Goal: Task Accomplishment & Management: Manage account settings

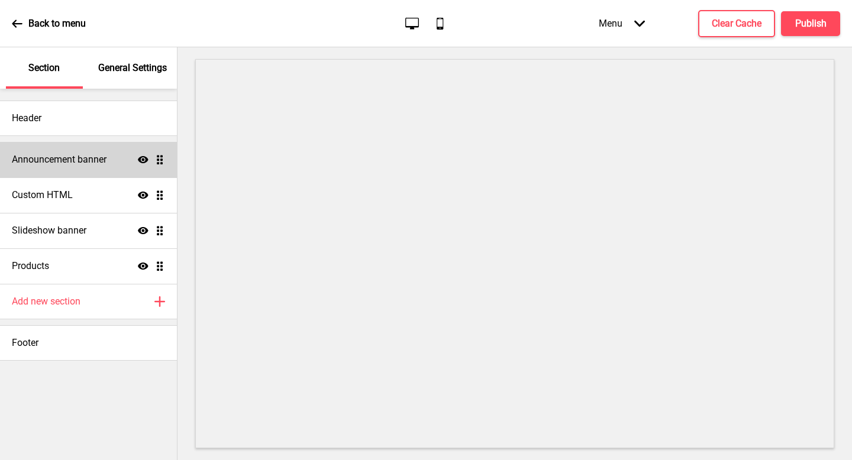
click at [73, 161] on h4 "Announcement banner" at bounding box center [59, 159] width 95 height 13
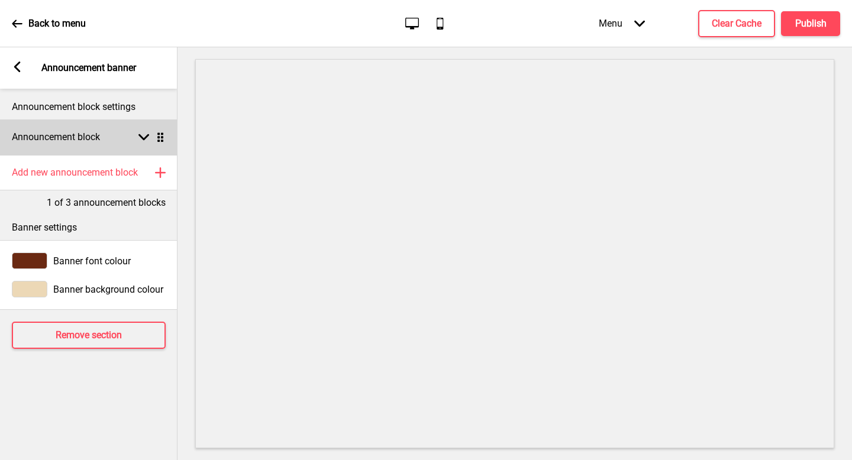
click at [144, 130] on div "Announcement block Arrow down Drag" at bounding box center [88, 137] width 177 height 35
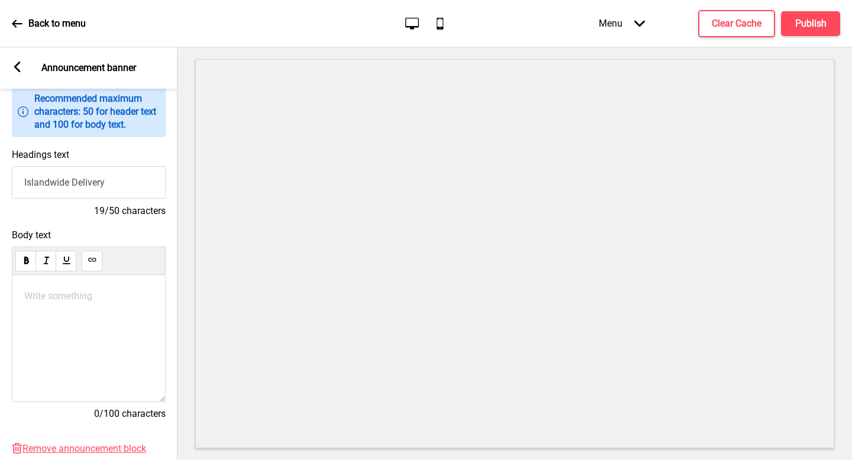
scroll to position [94, 0]
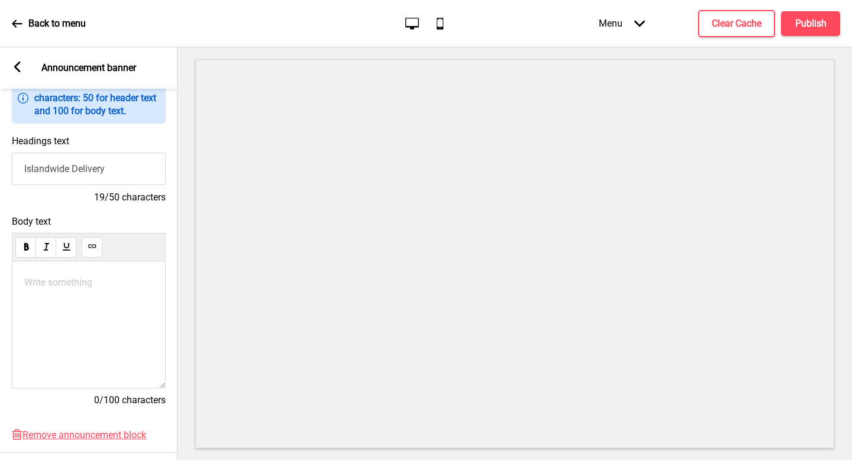
click at [140, 172] on input "Islandwide Delivery" at bounding box center [89, 169] width 154 height 33
type input "Islandwide Delivery at only $6.80"
click at [102, 289] on div "Write something ﻿" at bounding box center [89, 325] width 154 height 127
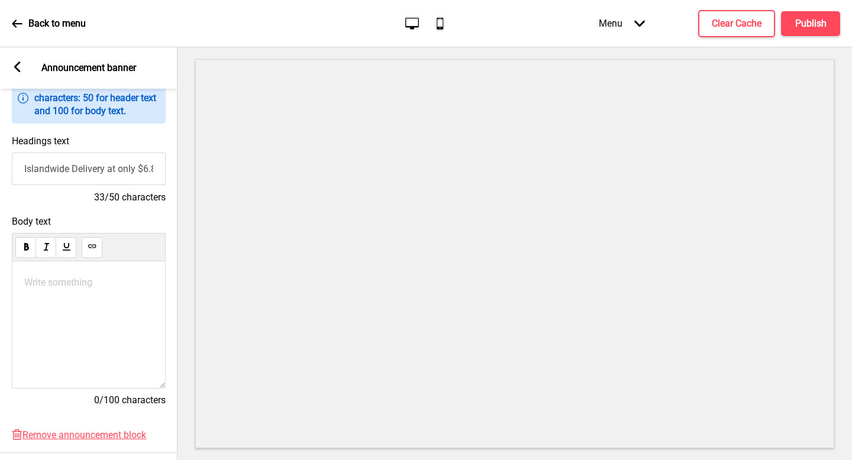
click at [62, 276] on div "Write something ﻿" at bounding box center [89, 325] width 154 height 127
click at [72, 290] on div "Write something ﻿" at bounding box center [89, 325] width 154 height 127
click at [63, 285] on p "Write something ﻿" at bounding box center [88, 282] width 129 height 11
click at [98, 314] on div "Write something ﻿" at bounding box center [89, 325] width 154 height 127
click at [82, 285] on p "Write something ﻿" at bounding box center [88, 282] width 129 height 11
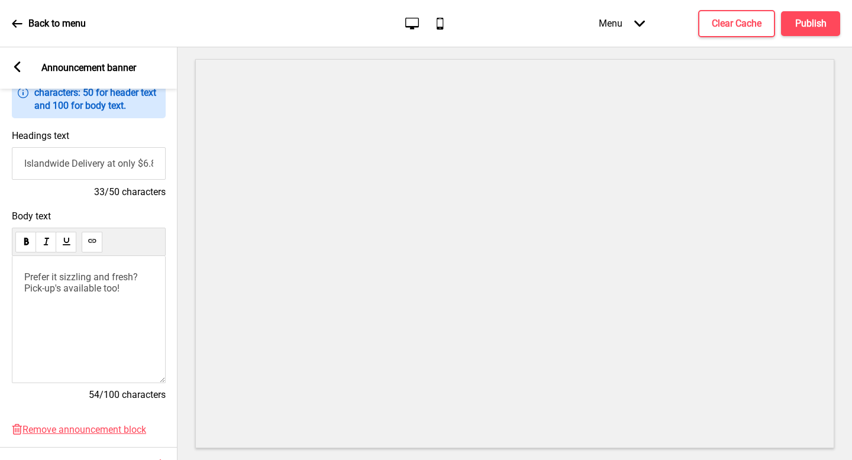
scroll to position [102, 0]
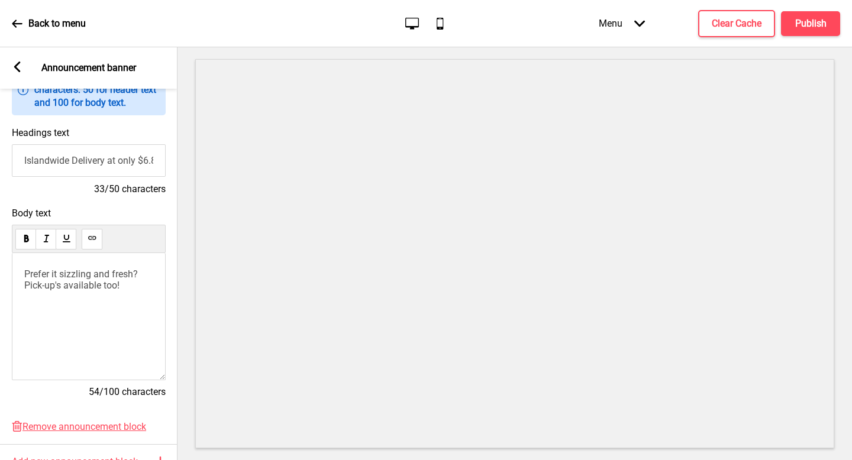
click at [105, 277] on span "Prefer it sizzling and fresh? Pick-up's available too!" at bounding box center [82, 280] width 116 height 22
copy span "Prefer it sizzling and fresh? Pick-up's available too!"
click at [101, 291] on p "Prefer it sizzling and fresh? Pick-up's available too!" at bounding box center [88, 280] width 129 height 22
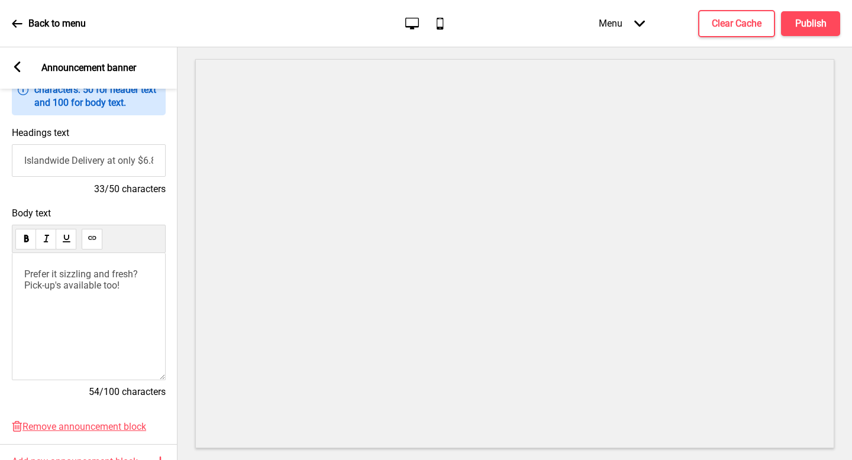
click at [101, 291] on p "Prefer it sizzling and fresh? Pick-up's available too!" at bounding box center [88, 280] width 129 height 22
click at [101, 283] on span "Prefer it sizzling and fresh? Pick-up's available too!" at bounding box center [82, 280] width 116 height 22
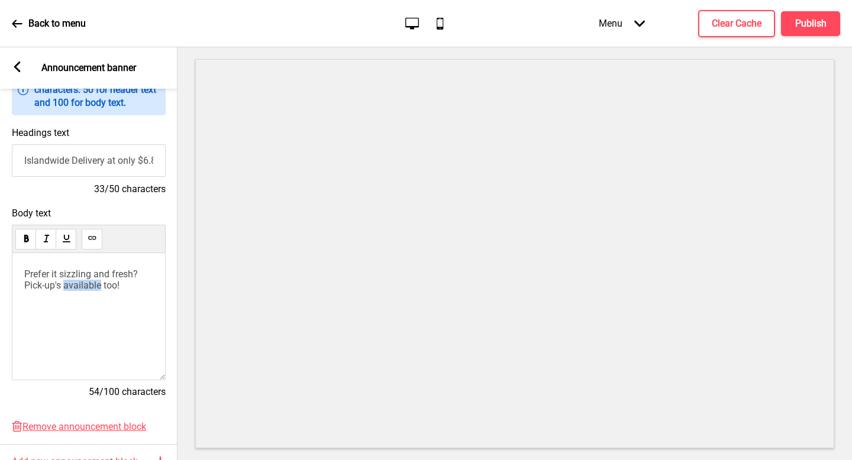
paste div
click at [80, 275] on span "Self-collection is available" at bounding box center [81, 280] width 115 height 22
click at [117, 275] on span "Self-collection is available" at bounding box center [81, 280] width 115 height 22
click at [149, 295] on p "In a hurry? Pick-up is available for those who prefer to grab their treats fast." at bounding box center [88, 286] width 129 height 34
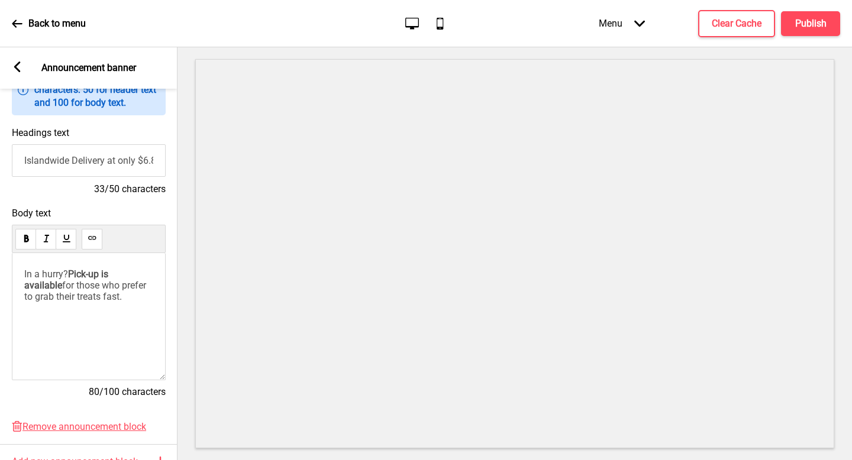
scroll to position [0, 0]
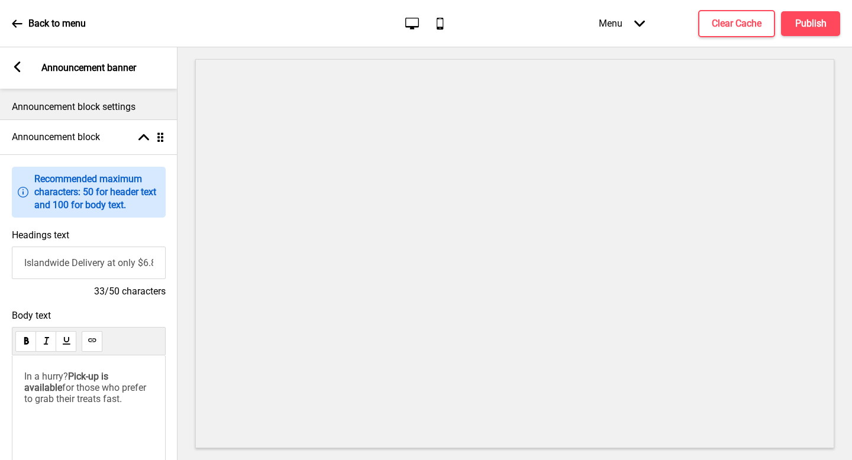
click at [19, 78] on div "Arrow left Announcement banner" at bounding box center [88, 67] width 177 height 41
click at [14, 74] on div "Arrow left Announcement banner" at bounding box center [88, 67] width 177 height 41
click at [14, 72] on rect at bounding box center [17, 67] width 11 height 11
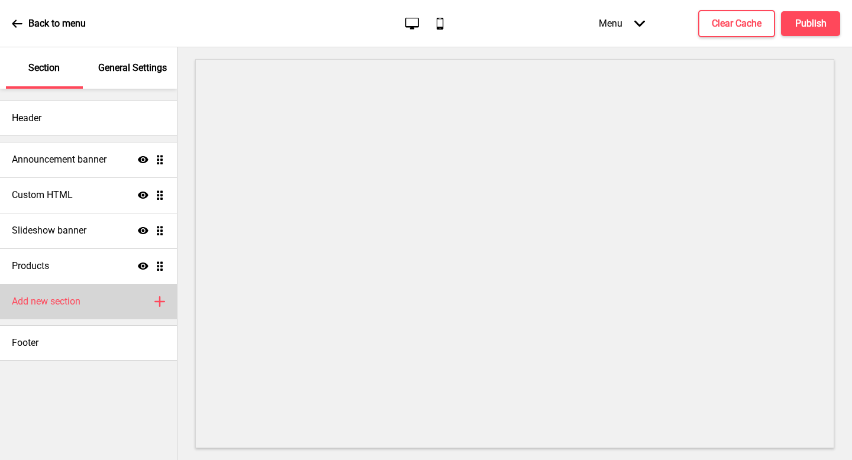
click at [154, 314] on div "Add new section Plus" at bounding box center [88, 301] width 177 height 35
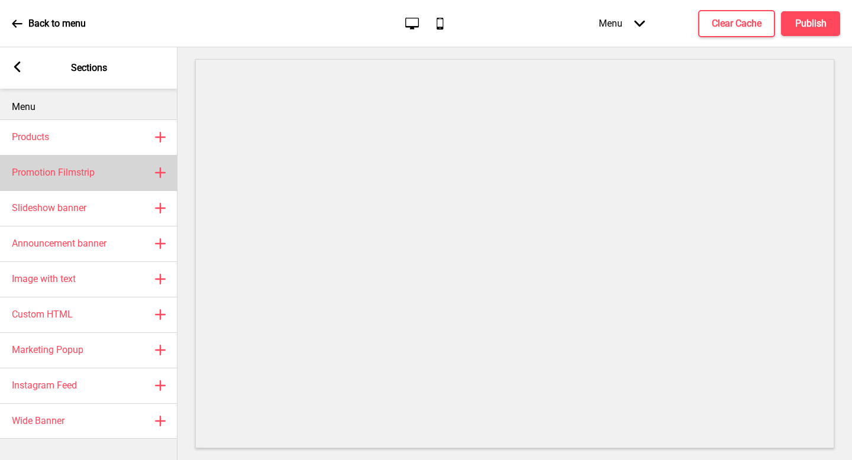
click at [127, 187] on div "Promotion Filmstrip Plus" at bounding box center [88, 172] width 177 height 35
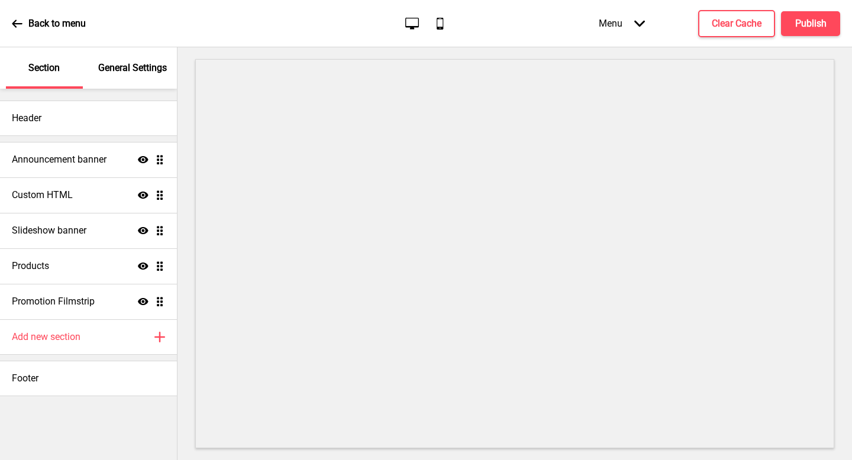
select select "center"
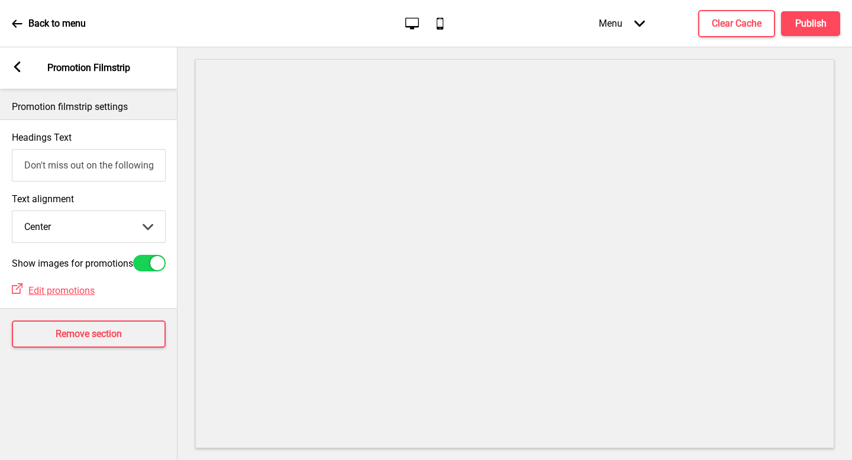
click at [21, 64] on rect at bounding box center [17, 67] width 11 height 11
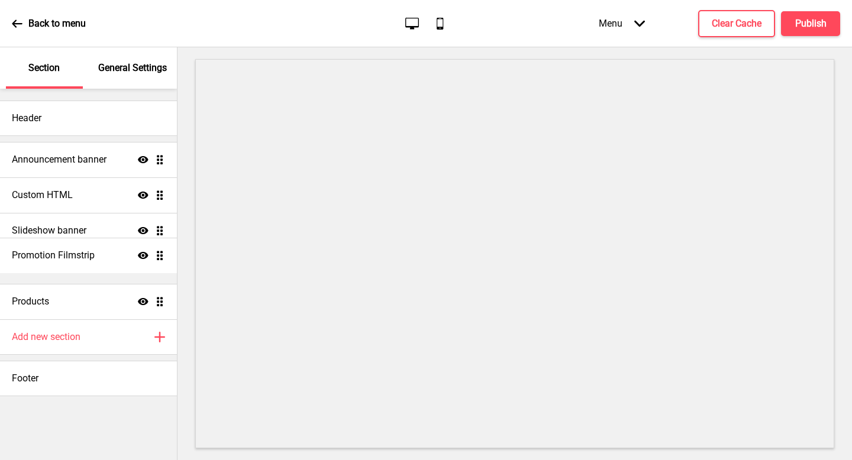
drag, startPoint x: 159, startPoint y: 303, endPoint x: 163, endPoint y: 257, distance: 45.7
click at [163, 257] on ul "Announcement banner Show Drag Custom HTML Show Drag Slideshow banner Show Drag …" at bounding box center [88, 230] width 177 height 177
click at [751, 24] on h4 "Clear Cache" at bounding box center [737, 23] width 50 height 13
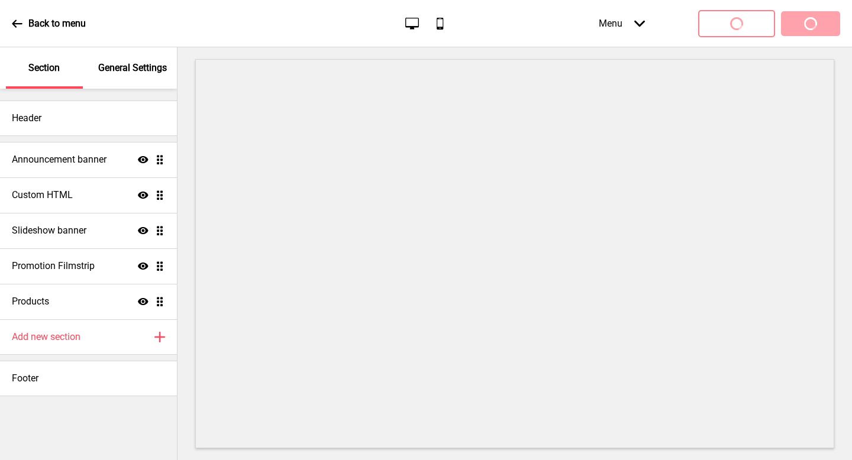
click at [805, 28] on div "Menu Arrow down Product Page Store Information Checkout Thank you Terms & Condi…" at bounding box center [695, 23] width 289 height 35
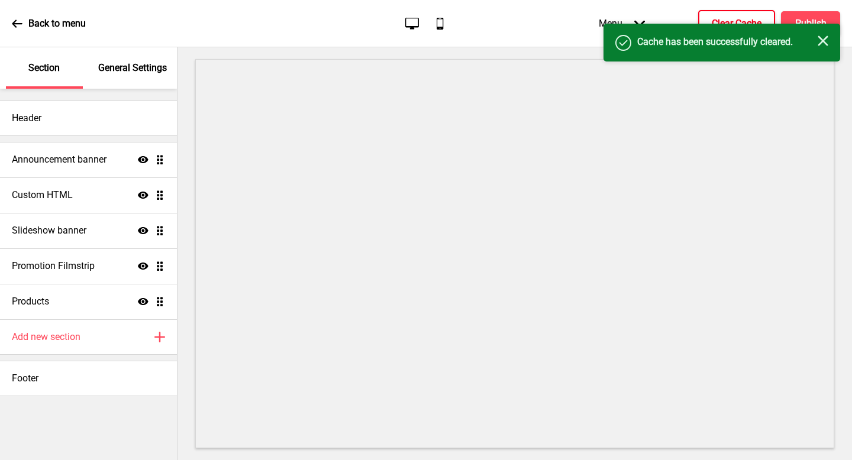
click at [805, 28] on div "Success Cache has been successfully cleared. Close" at bounding box center [721, 43] width 237 height 38
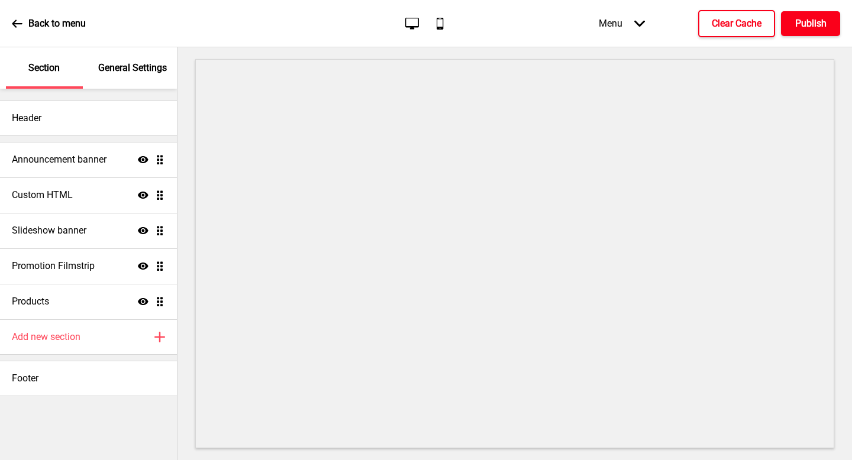
click at [805, 28] on h4 "Publish" at bounding box center [810, 23] width 31 height 13
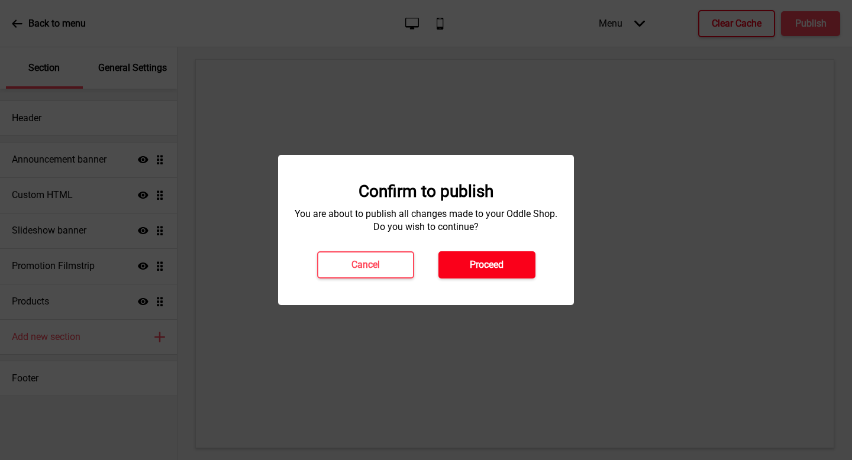
click at [481, 262] on h4 "Proceed" at bounding box center [487, 265] width 34 height 13
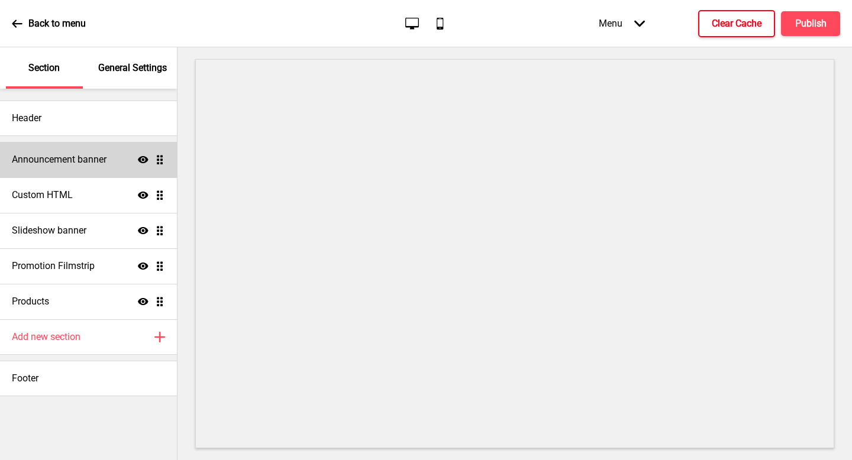
click at [101, 160] on h4 "Announcement banner" at bounding box center [59, 159] width 95 height 13
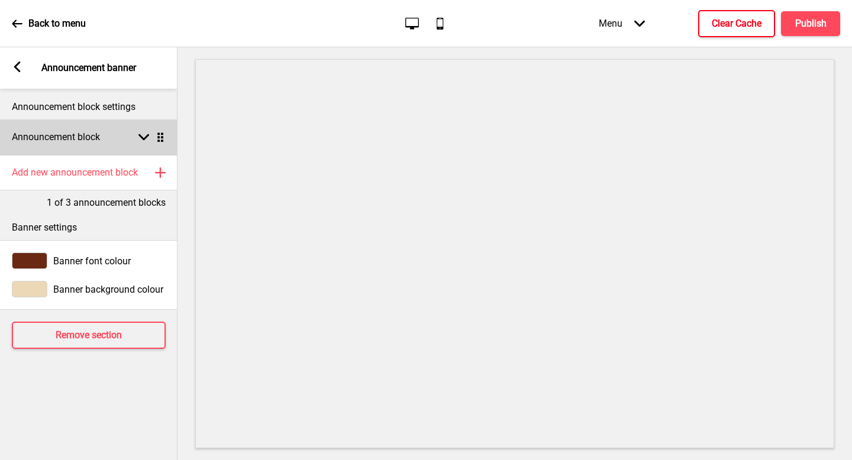
click at [83, 132] on h4 "Announcement block" at bounding box center [56, 137] width 88 height 13
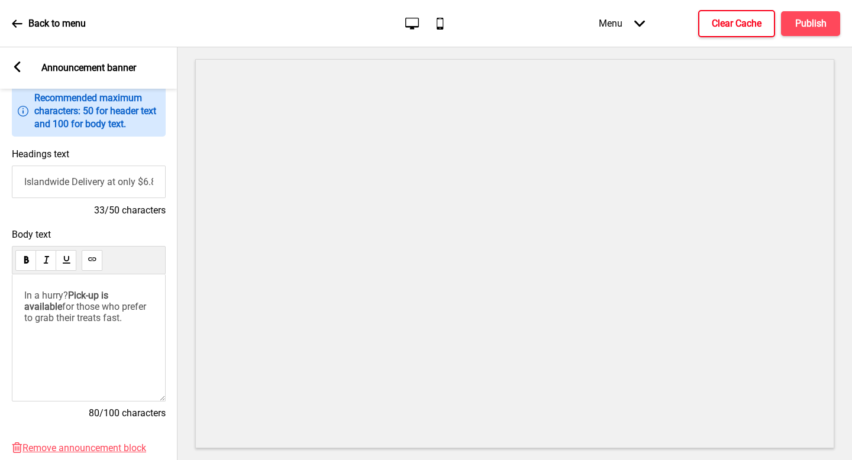
scroll to position [85, 0]
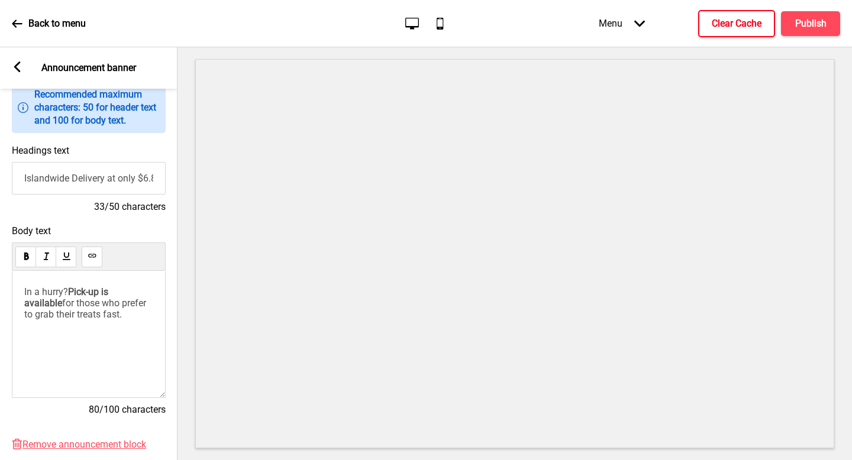
click at [120, 320] on p "In a hurry? Pick-up is available for those who prefer to grab their treats fast." at bounding box center [88, 303] width 129 height 34
click at [121, 320] on p "In a hurry? Pick-up is available for those who prefer to grab their treats fast." at bounding box center [88, 303] width 129 height 34
click at [52, 328] on span "for those who prefer to grab their treats fast with 10% off." at bounding box center [86, 315] width 124 height 34
click at [48, 324] on span "for those who prefer to grab their treats fast with 10% off." at bounding box center [86, 315] width 124 height 34
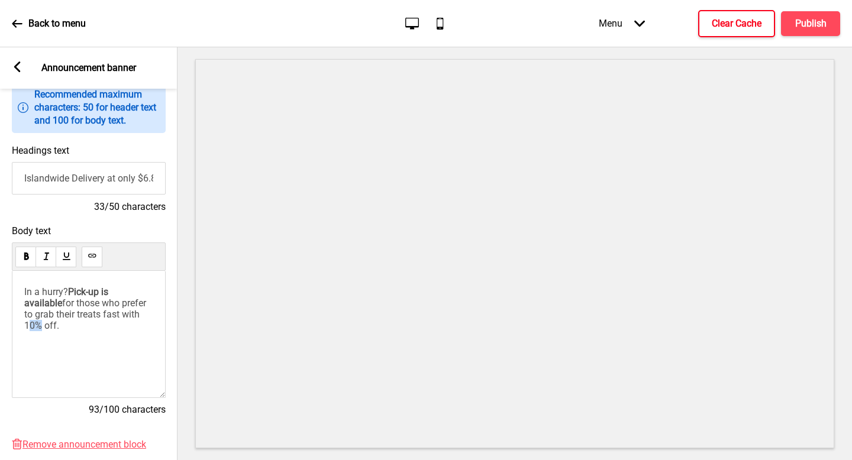
click at [48, 324] on span "for those who prefer to grab their treats fast with 10% off." at bounding box center [86, 315] width 124 height 34
click at [78, 333] on div "In a hurry? Pick-up is available for those who prefer to grab their treats fast…" at bounding box center [89, 334] width 154 height 127
click at [72, 326] on span "for those who prefer to grab their treats fast with 10% off." at bounding box center [86, 315] width 124 height 34
click at [135, 327] on p "In a hurry? Pick-up is available for those who prefer to grab their treats fast…" at bounding box center [88, 308] width 129 height 45
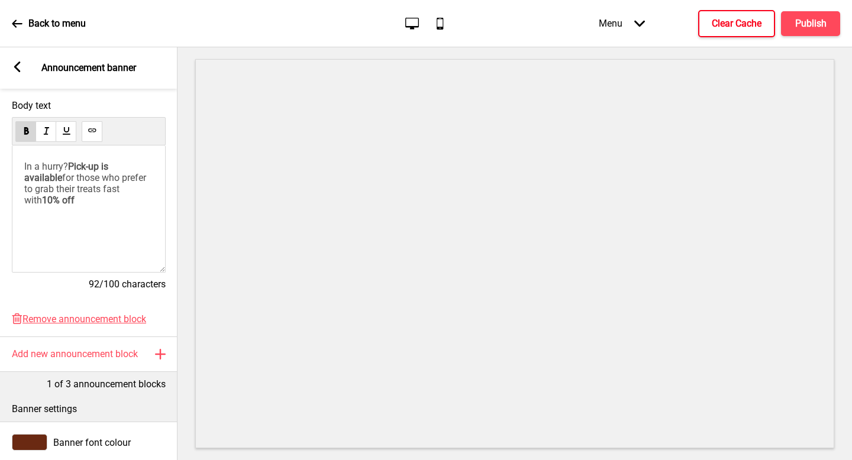
scroll to position [223, 0]
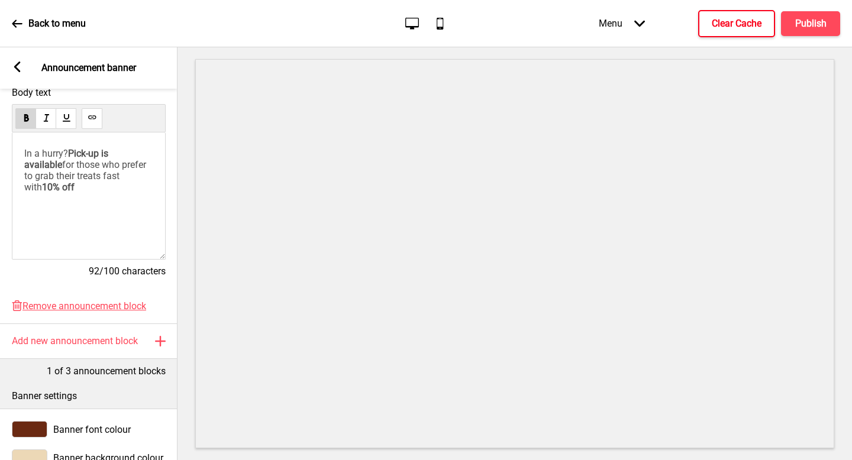
click at [732, 15] on button "Clear Cache" at bounding box center [736, 23] width 77 height 27
click at [812, 21] on div "Menu Arrow down Product Page Store Information Checkout Thank you Terms & Condi…" at bounding box center [695, 23] width 289 height 35
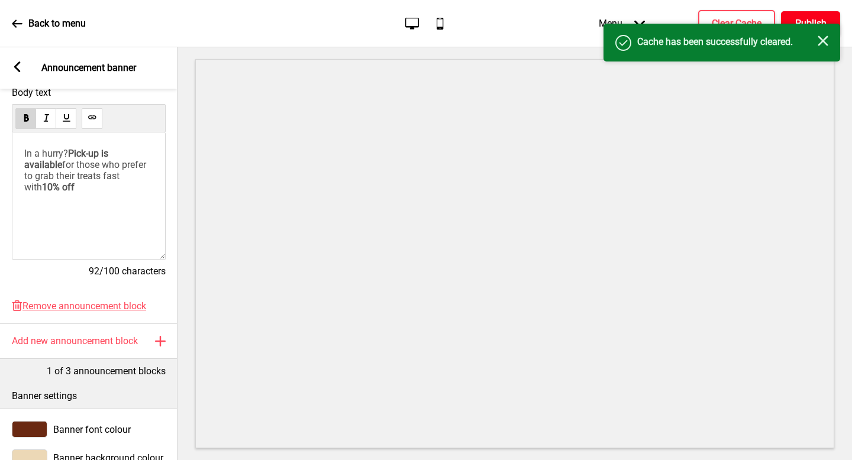
click at [812, 21] on h4 "Publish" at bounding box center [810, 23] width 31 height 13
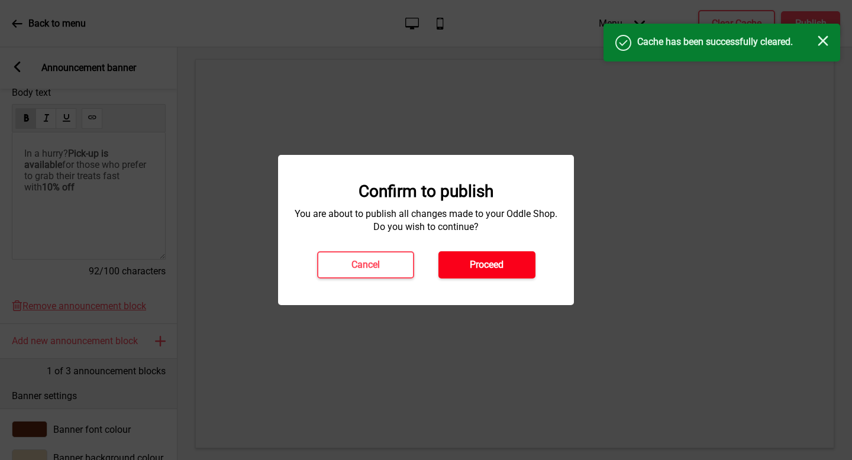
click at [479, 269] on h4 "Proceed" at bounding box center [487, 265] width 34 height 13
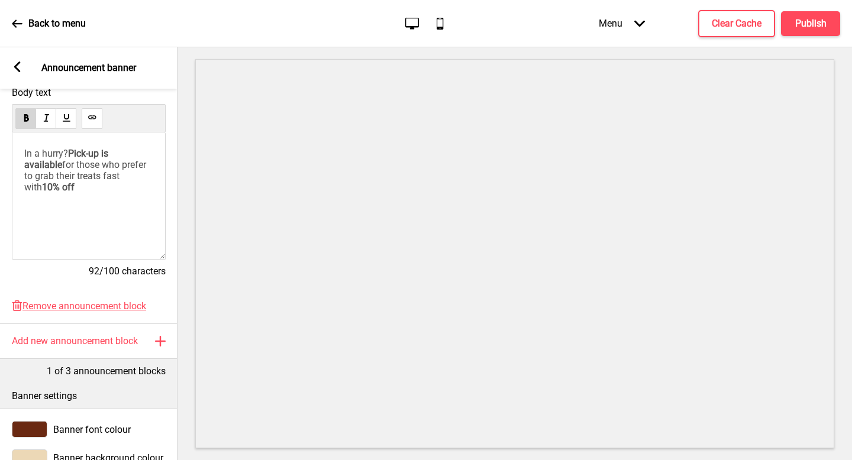
click at [22, 18] on icon at bounding box center [17, 23] width 11 height 11
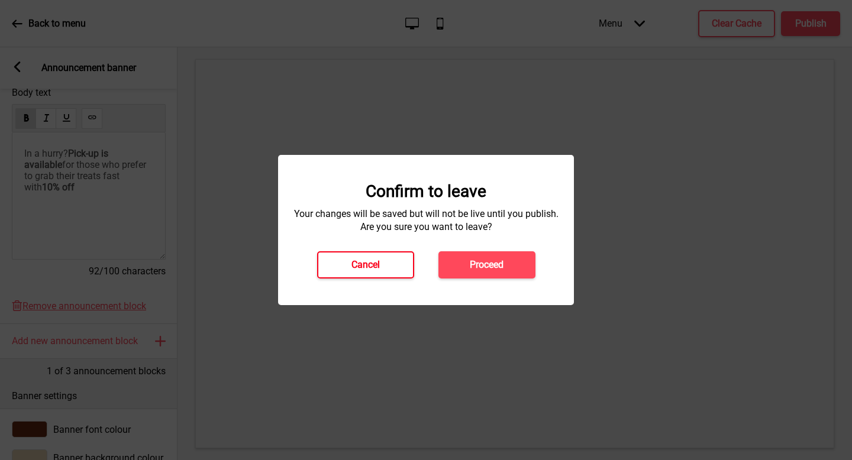
click at [363, 274] on button "Cancel" at bounding box center [365, 264] width 97 height 27
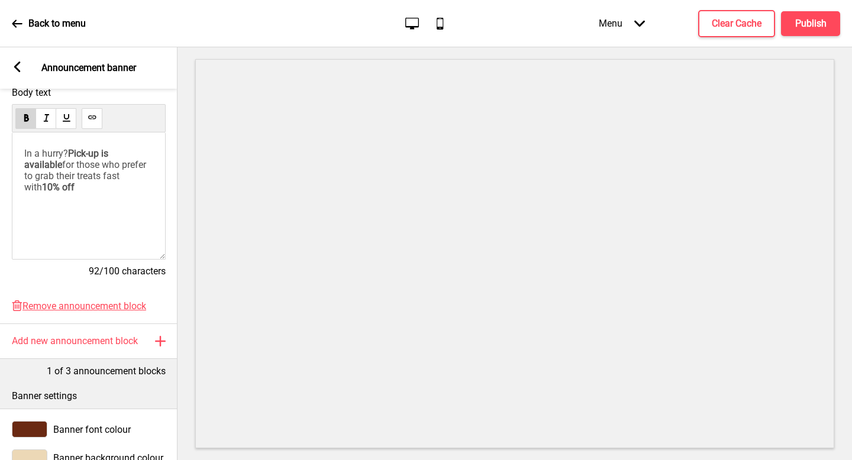
click at [9, 67] on div "Arrow left Announcement banner" at bounding box center [88, 67] width 177 height 41
click at [14, 67] on icon at bounding box center [17, 67] width 7 height 11
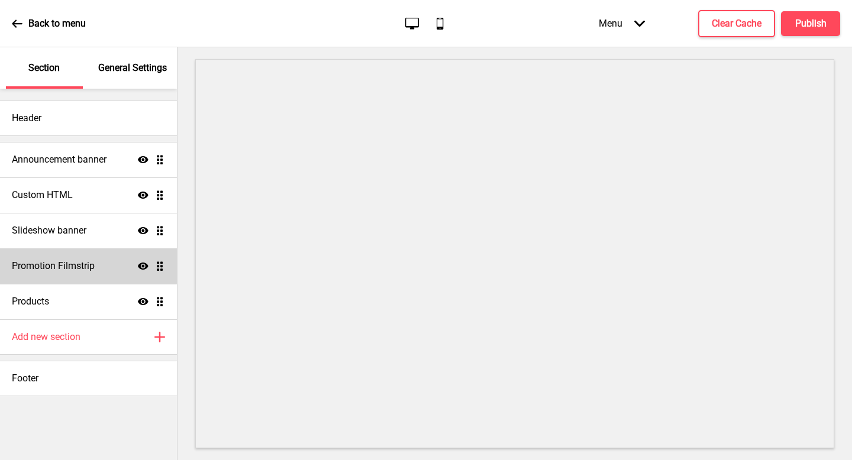
click at [146, 270] on icon "Show" at bounding box center [143, 266] width 11 height 11
click at [146, 270] on icon "Hide" at bounding box center [143, 266] width 11 height 11
click at [145, 260] on div "Promotion Filmstrip Show Drag" at bounding box center [88, 265] width 177 height 35
select select "center"
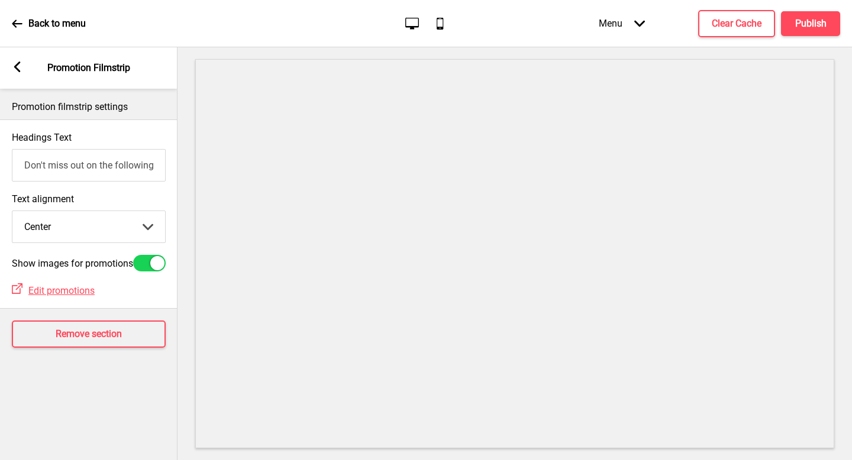
click at [24, 76] on div "Arrow left Promotion Filmstrip" at bounding box center [88, 67] width 177 height 41
click at [19, 69] on rect at bounding box center [17, 67] width 11 height 11
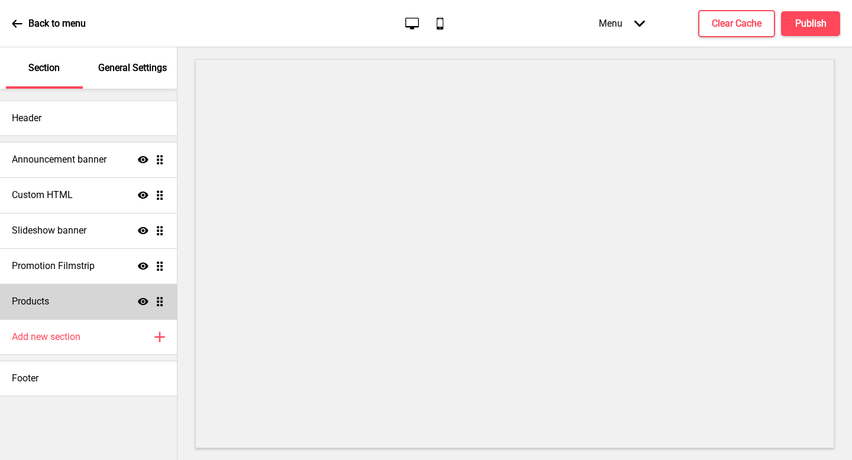
click at [140, 304] on icon at bounding box center [143, 301] width 11 height 7
click at [144, 303] on icon at bounding box center [143, 301] width 11 height 9
click at [144, 265] on icon "Show" at bounding box center [143, 266] width 11 height 11
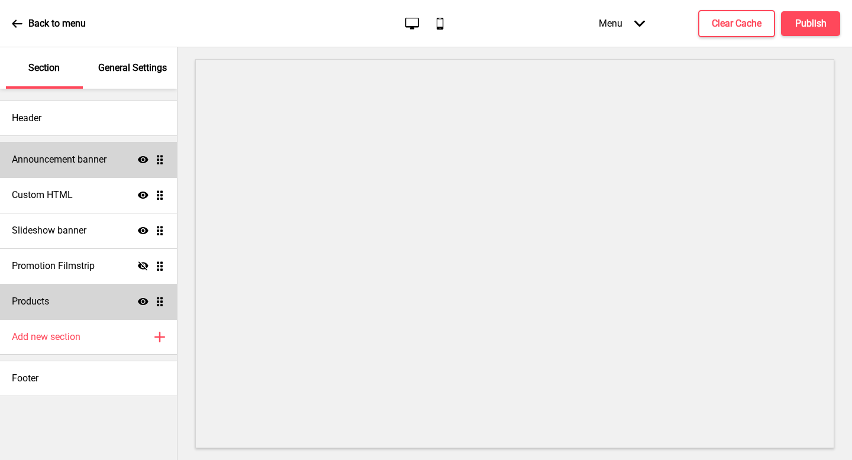
click at [101, 158] on h4 "Announcement banner" at bounding box center [59, 159] width 95 height 13
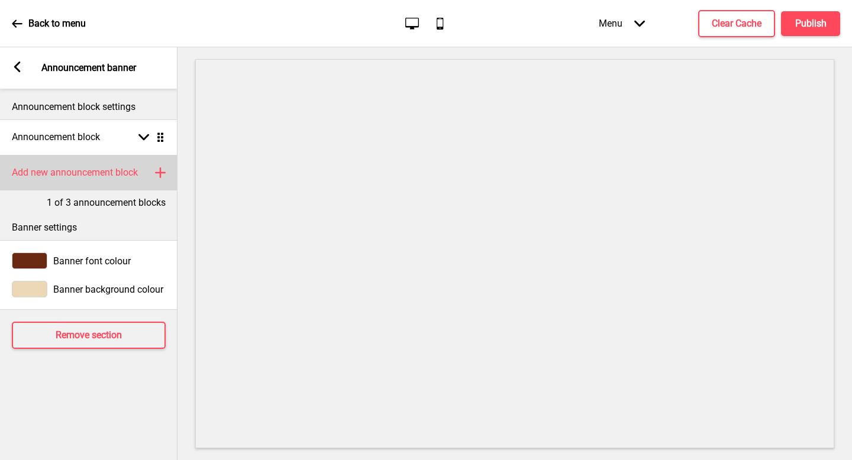
click at [103, 174] on h4 "Add new announcement block" at bounding box center [75, 172] width 126 height 13
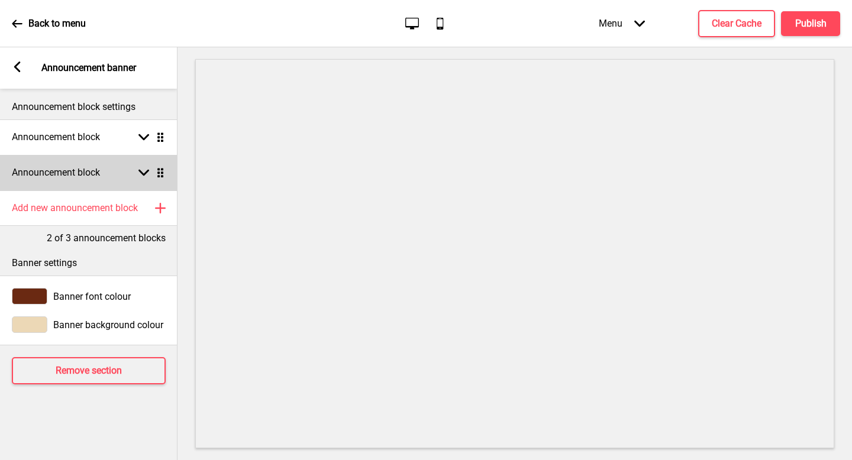
click at [123, 166] on div "Announcement block Arrow down Drag" at bounding box center [88, 172] width 177 height 35
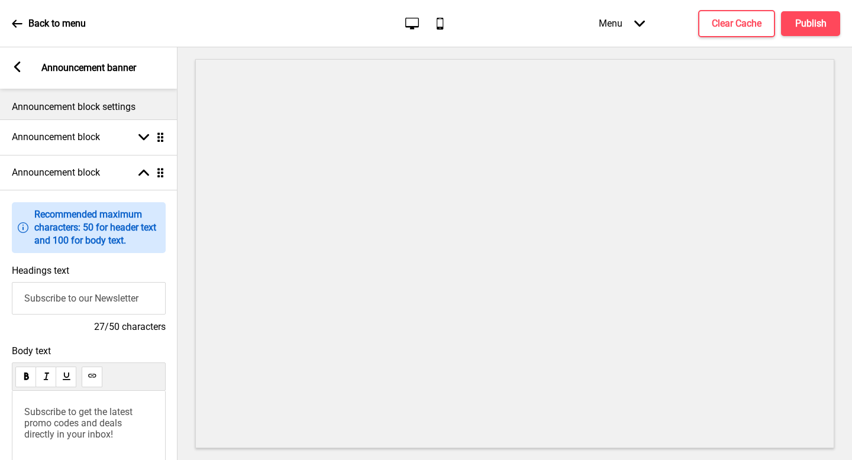
click at [108, 299] on input "Subscribe to our Newsletter" at bounding box center [89, 298] width 154 height 33
type input "First time ordering?"
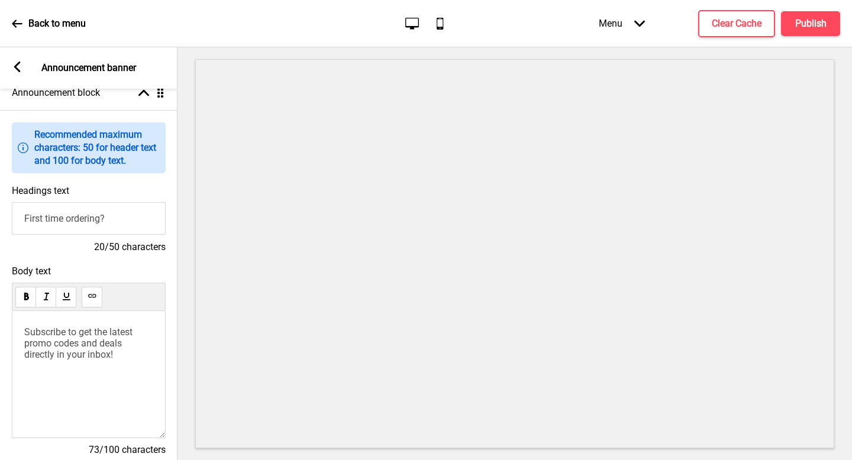
scroll to position [86, 0]
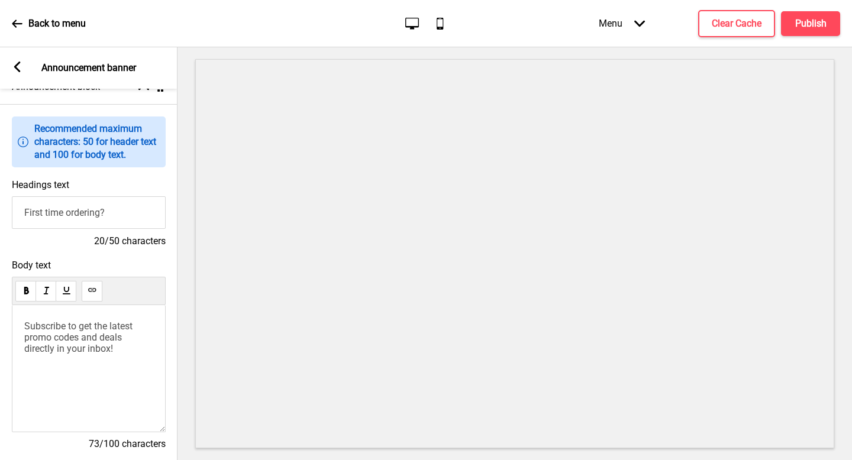
click at [104, 338] on span "Subscribe to get the latest promo codes and deals directly in your inbox!" at bounding box center [79, 338] width 111 height 34
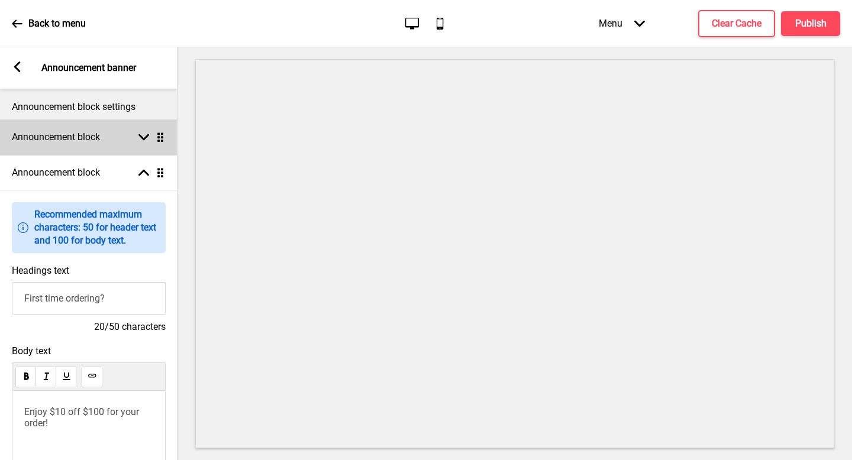
click at [83, 135] on h4 "Announcement block" at bounding box center [56, 137] width 88 height 13
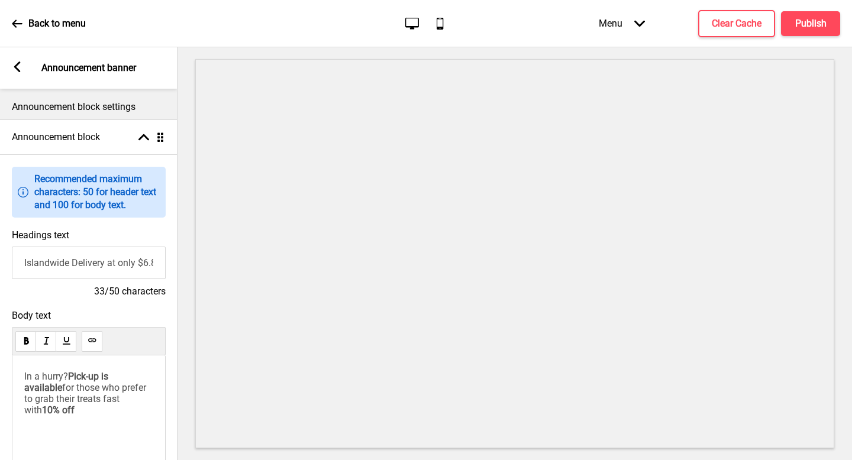
scroll to position [98, 0]
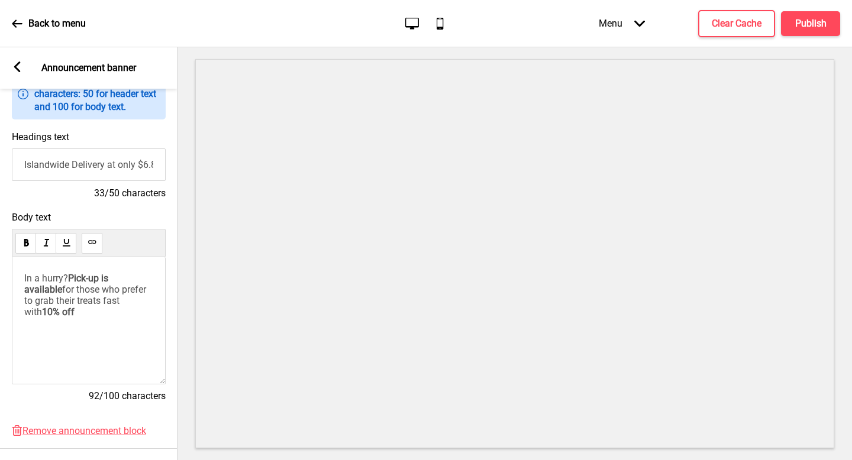
drag, startPoint x: 72, startPoint y: 278, endPoint x: 0, endPoint y: 275, distance: 71.7
click at [0, 275] on div "Body text In a hurry? Pick-up is available for those who prefer to grab their t…" at bounding box center [88, 313] width 177 height 214
click at [115, 280] on span "for those who prefer to grab their treats fast with" at bounding box center [86, 290] width 125 height 34
click at [121, 281] on span "for those who prefer to grab their treats fast with" at bounding box center [86, 290] width 125 height 34
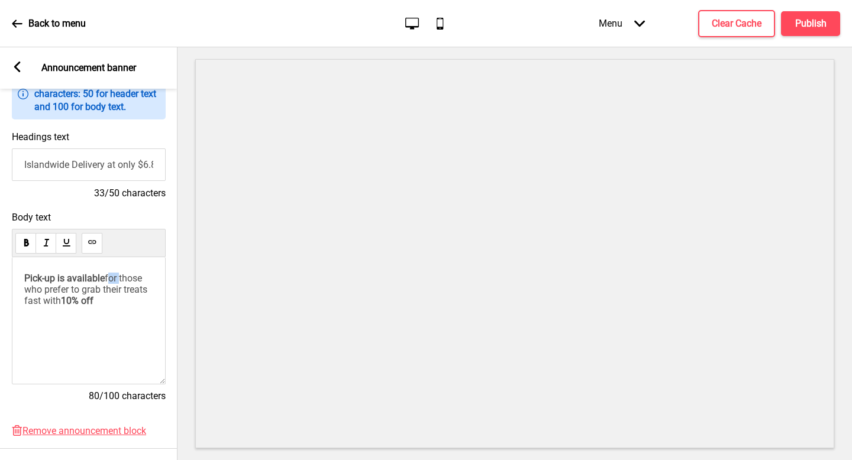
click at [42, 304] on span "for those who prefer to grab their treats fast with" at bounding box center [86, 290] width 125 height 34
click at [82, 288] on p "Pick-up is available with 10% off" at bounding box center [88, 284] width 129 height 22
click at [53, 272] on div "Pick-up is available with 10% off" at bounding box center [89, 320] width 154 height 127
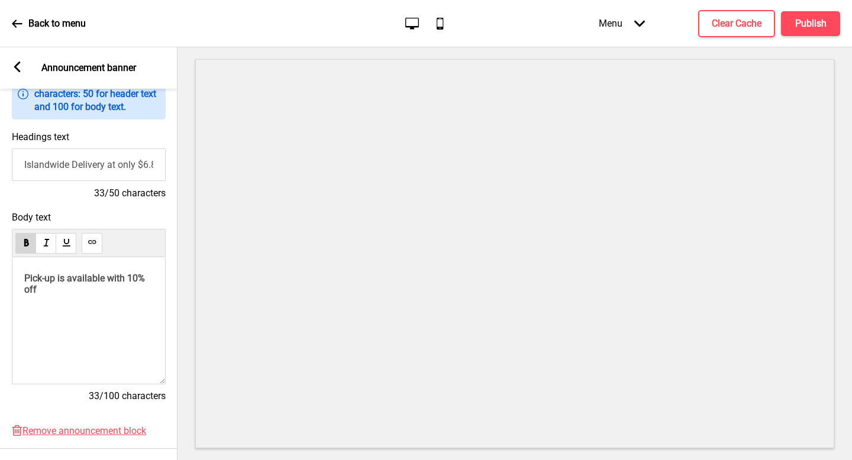
click at [53, 289] on span "10% off" at bounding box center [85, 284] width 123 height 22
click at [95, 288] on p "Pick-up is available with 10% off" at bounding box center [88, 284] width 129 height 22
click at [109, 279] on span "Pick-up is available with 10% off" at bounding box center [85, 284] width 123 height 22
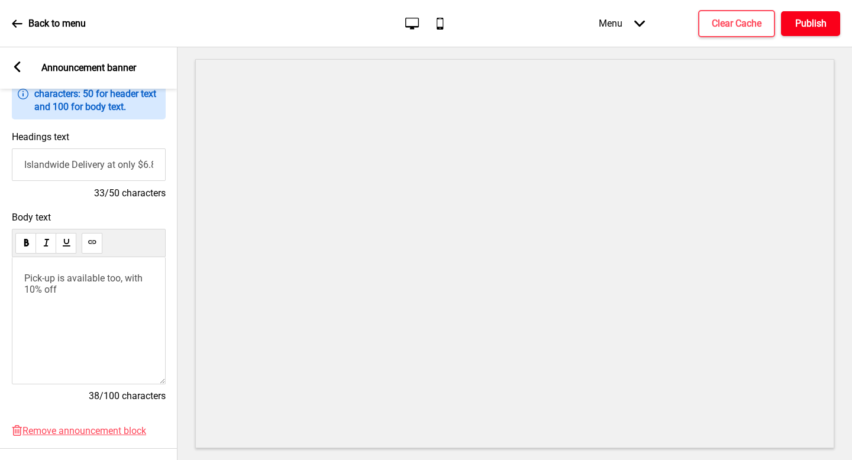
click at [796, 28] on h4 "Publish" at bounding box center [810, 23] width 31 height 13
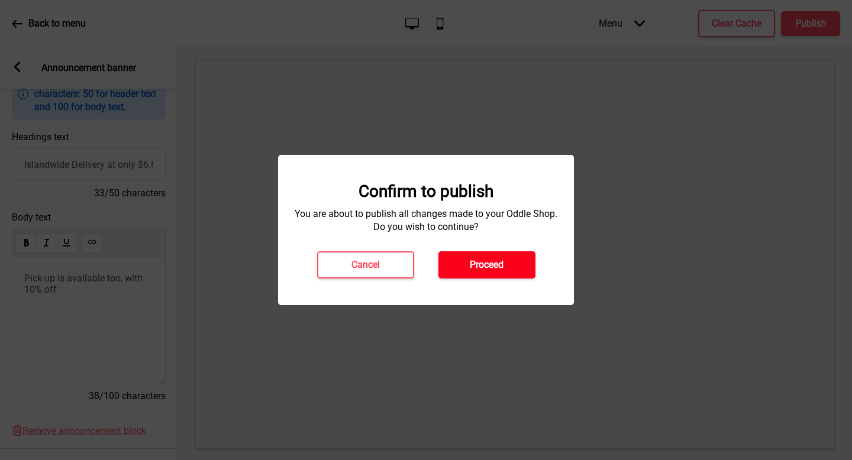
click at [486, 271] on h4 "Proceed" at bounding box center [487, 265] width 34 height 13
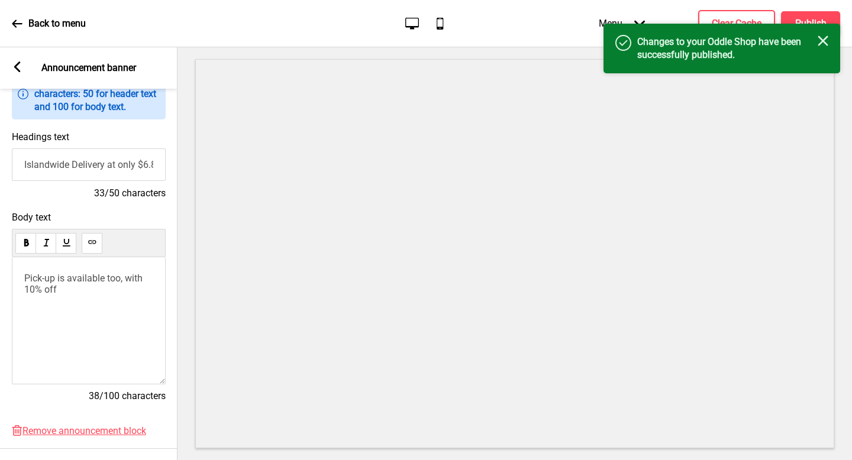
click at [823, 35] on icon "Close" at bounding box center [823, 40] width 11 height 11
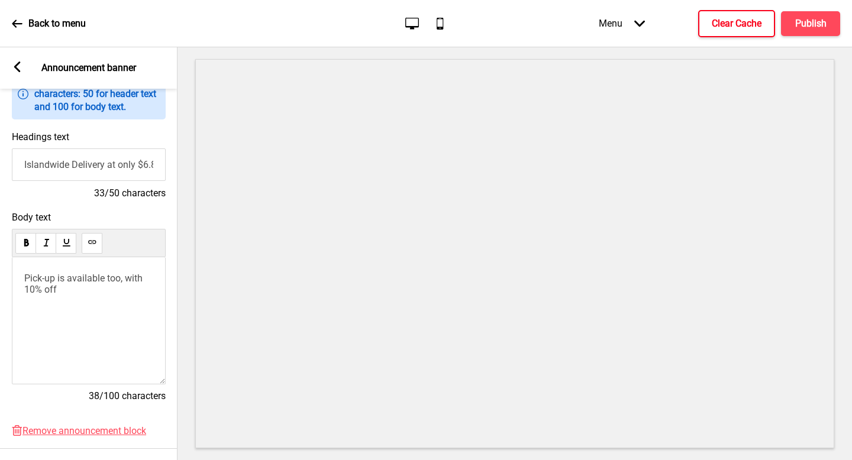
click at [746, 24] on h4 "Clear Cache" at bounding box center [737, 23] width 50 height 13
